Goal: Information Seeking & Learning: Stay updated

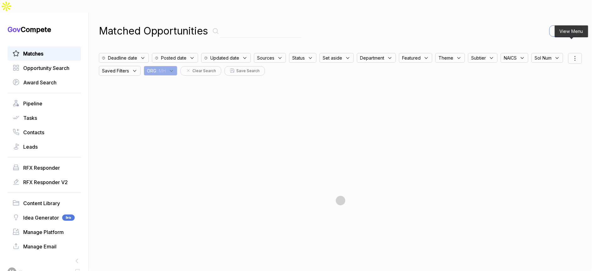
click at [571, 55] on icon at bounding box center [575, 59] width 8 height 8
click at [553, 81] on span "Sorting" at bounding box center [553, 84] width 15 height 7
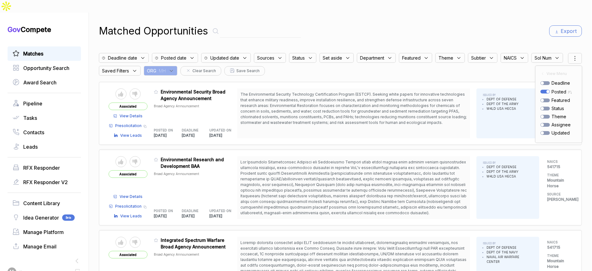
click at [524, 31] on div "Matched Opportunities Export Deadline date Posted date Updated date Sources Sta…" at bounding box center [340, 148] width 483 height 271
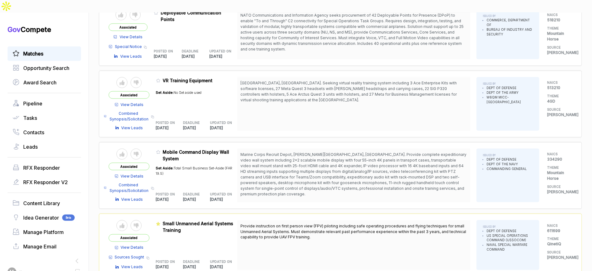
scroll to position [517, 0]
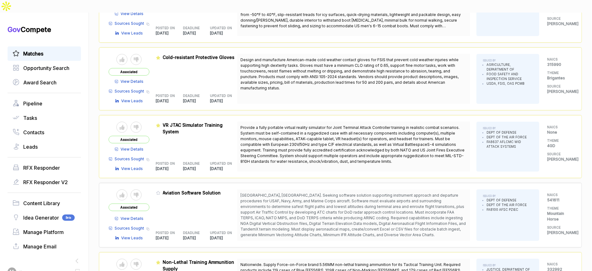
scroll to position [1840, 0]
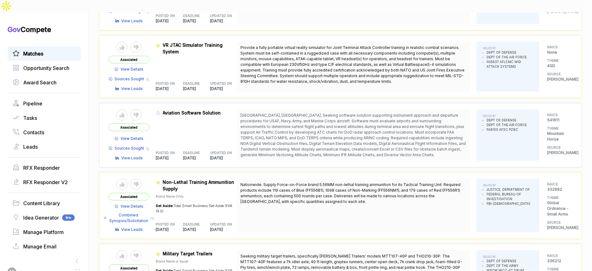
scroll to position [1940, 0]
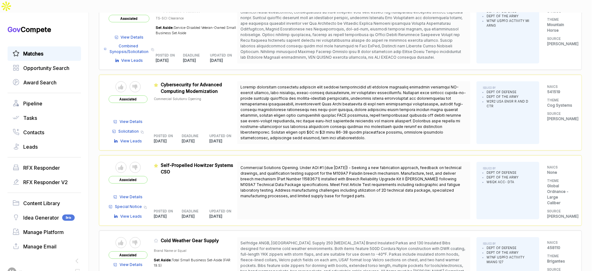
scroll to position [2676, 0]
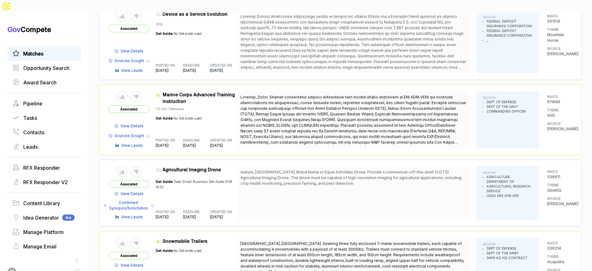
scroll to position [3395, 0]
